Goal: Task Accomplishment & Management: Manage account settings

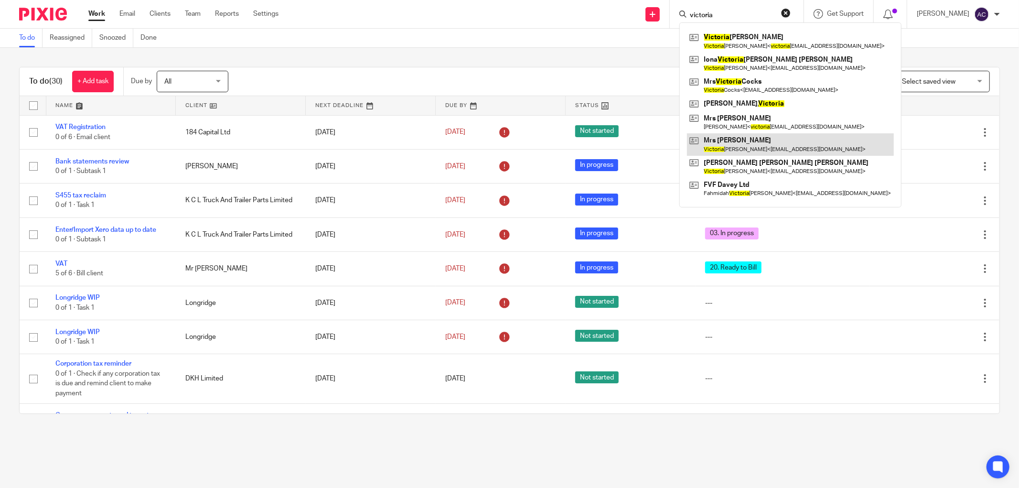
type input "victoria"
click at [801, 141] on link at bounding box center [790, 144] width 207 height 22
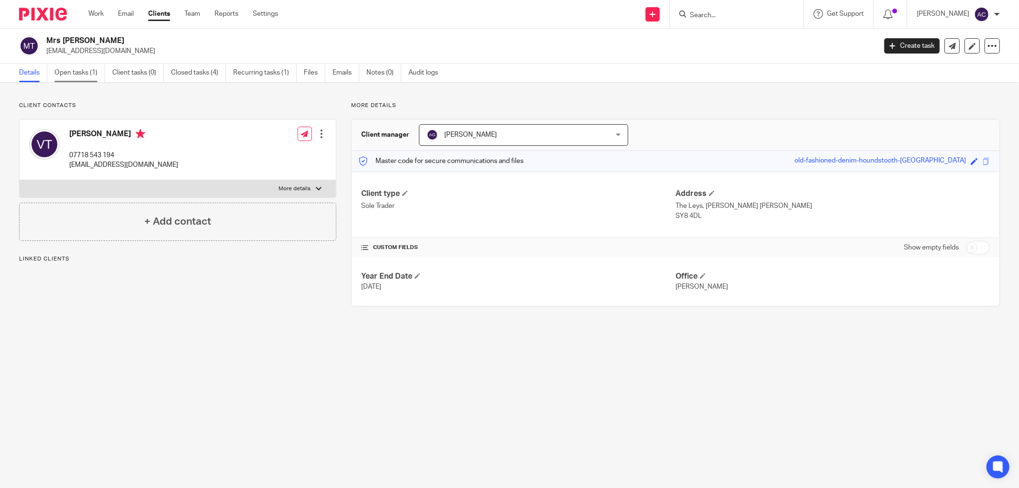
click at [87, 69] on link "Open tasks (1)" at bounding box center [79, 73] width 51 height 19
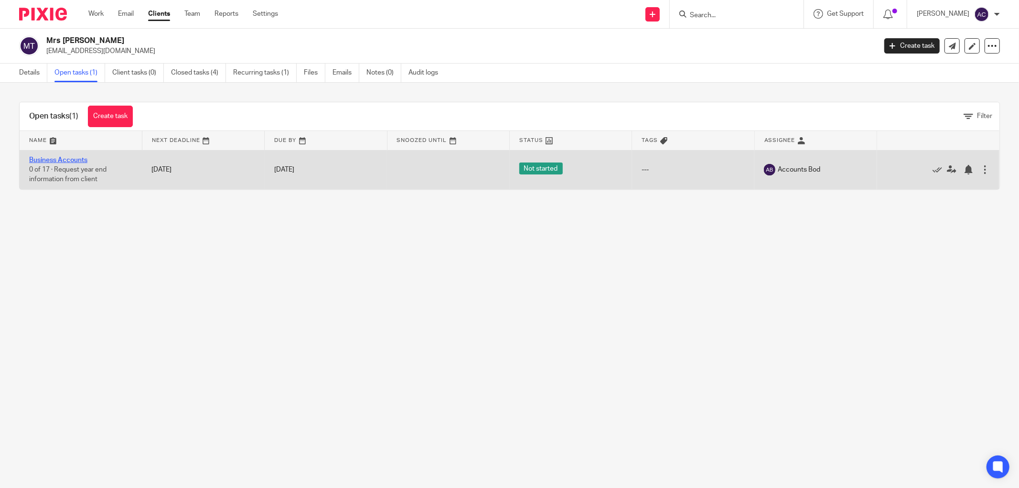
click at [73, 159] on link "Business Accounts" at bounding box center [58, 160] width 58 height 7
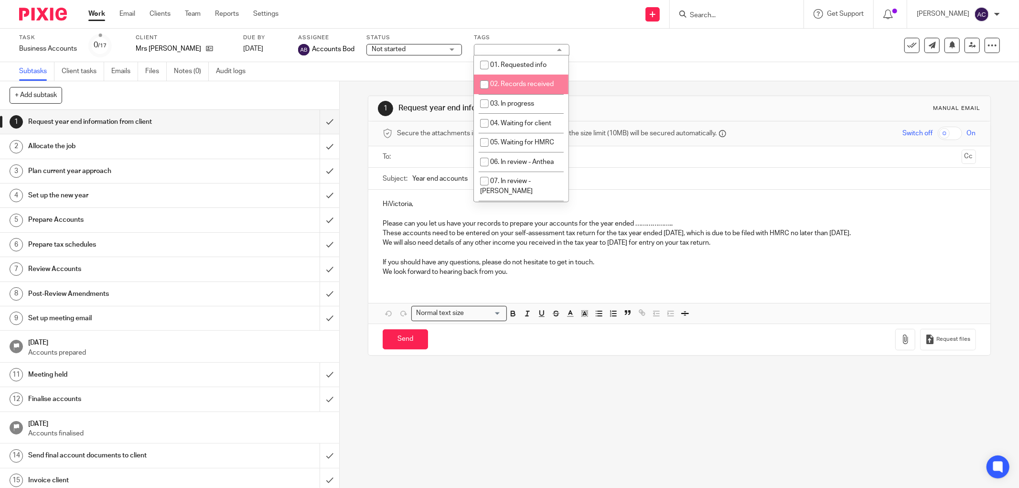
click at [480, 85] on input "checkbox" at bounding box center [484, 84] width 18 height 18
checkbox input "true"
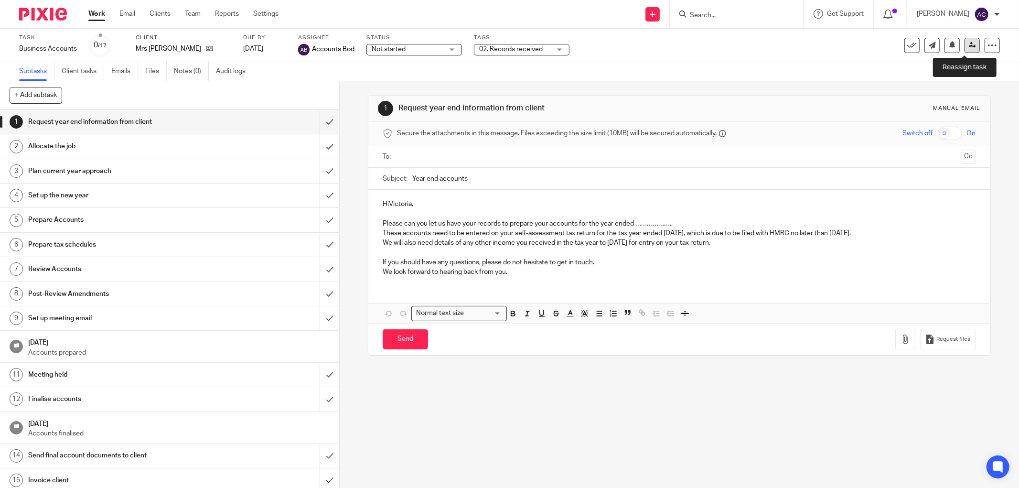
click at [969, 48] on icon at bounding box center [972, 45] width 7 height 7
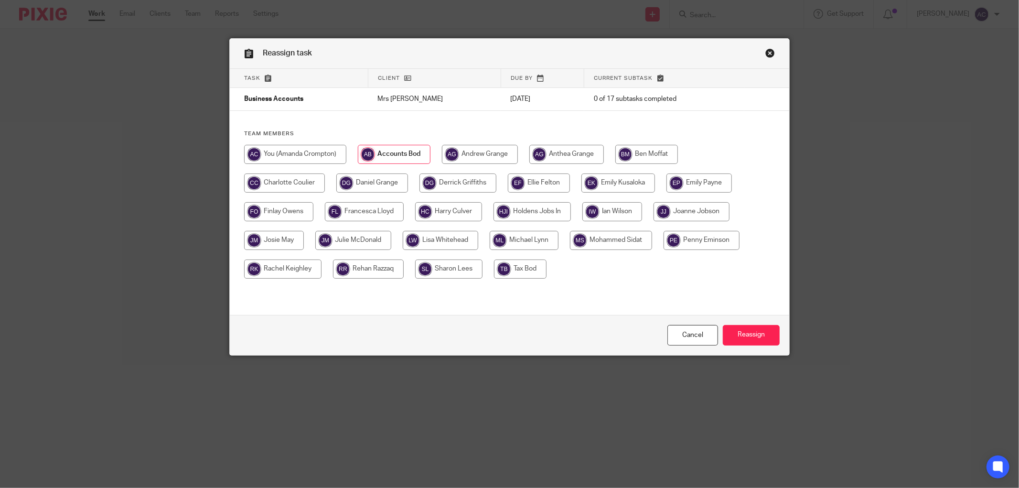
click at [287, 207] on input "radio" at bounding box center [278, 211] width 69 height 19
radio input "true"
click at [772, 337] on input "Reassign" at bounding box center [751, 335] width 57 height 21
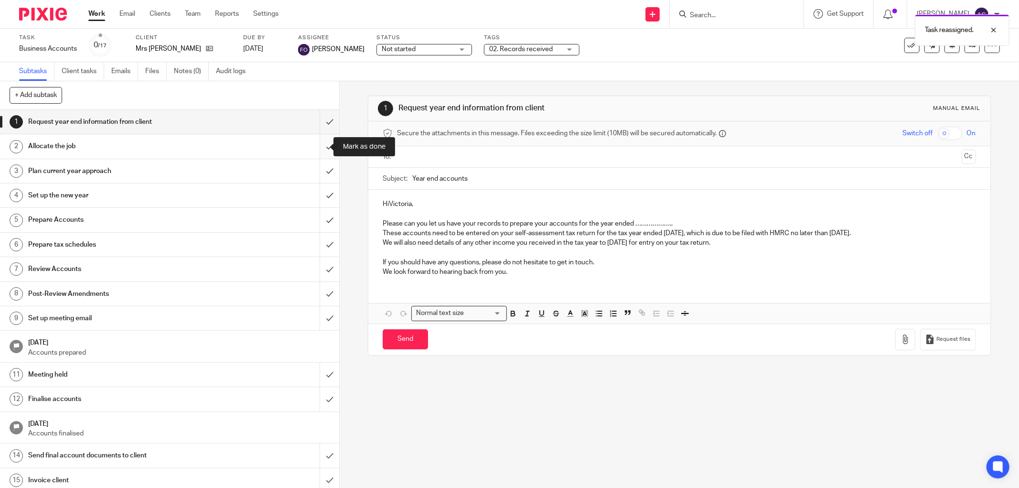
click at [317, 148] on input "submit" at bounding box center [169, 146] width 339 height 24
click at [319, 123] on input "submit" at bounding box center [169, 122] width 339 height 24
